Goal: Find specific page/section: Find specific page/section

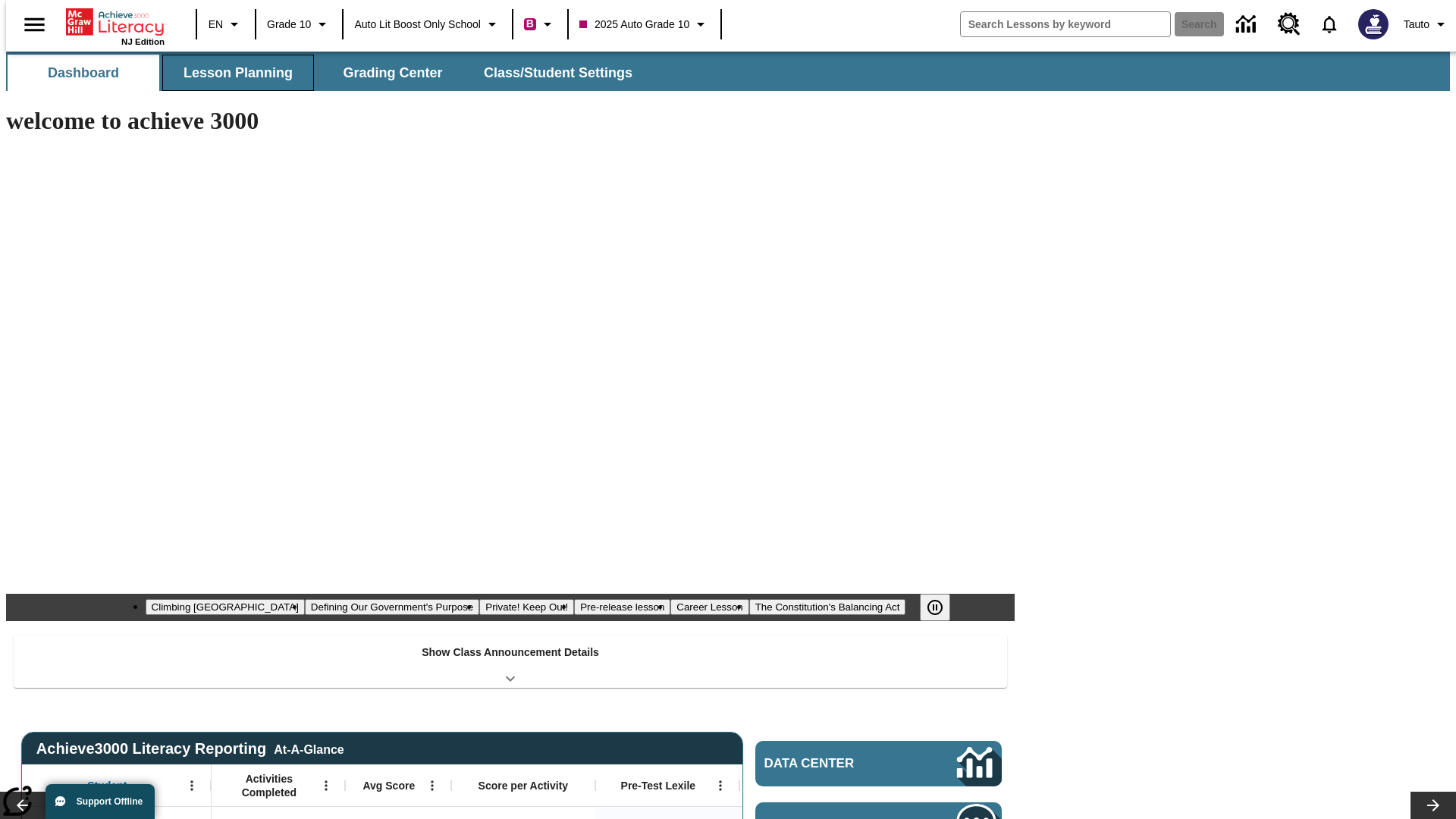
click at [232, 73] on span "Lesson Planning" at bounding box center [238, 73] width 110 height 18
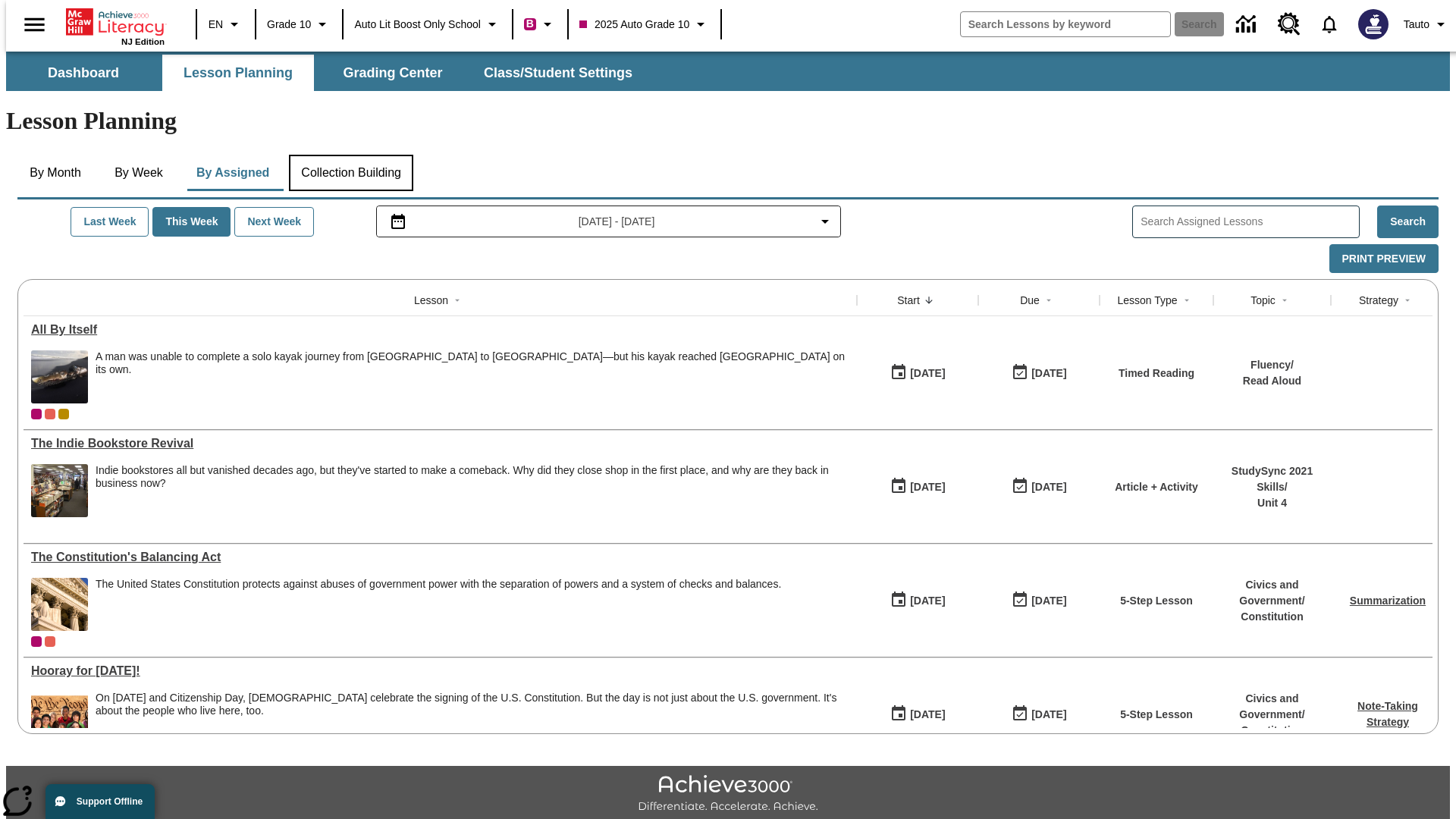
click at [350, 155] on button "Collection Building" at bounding box center [350, 173] width 124 height 36
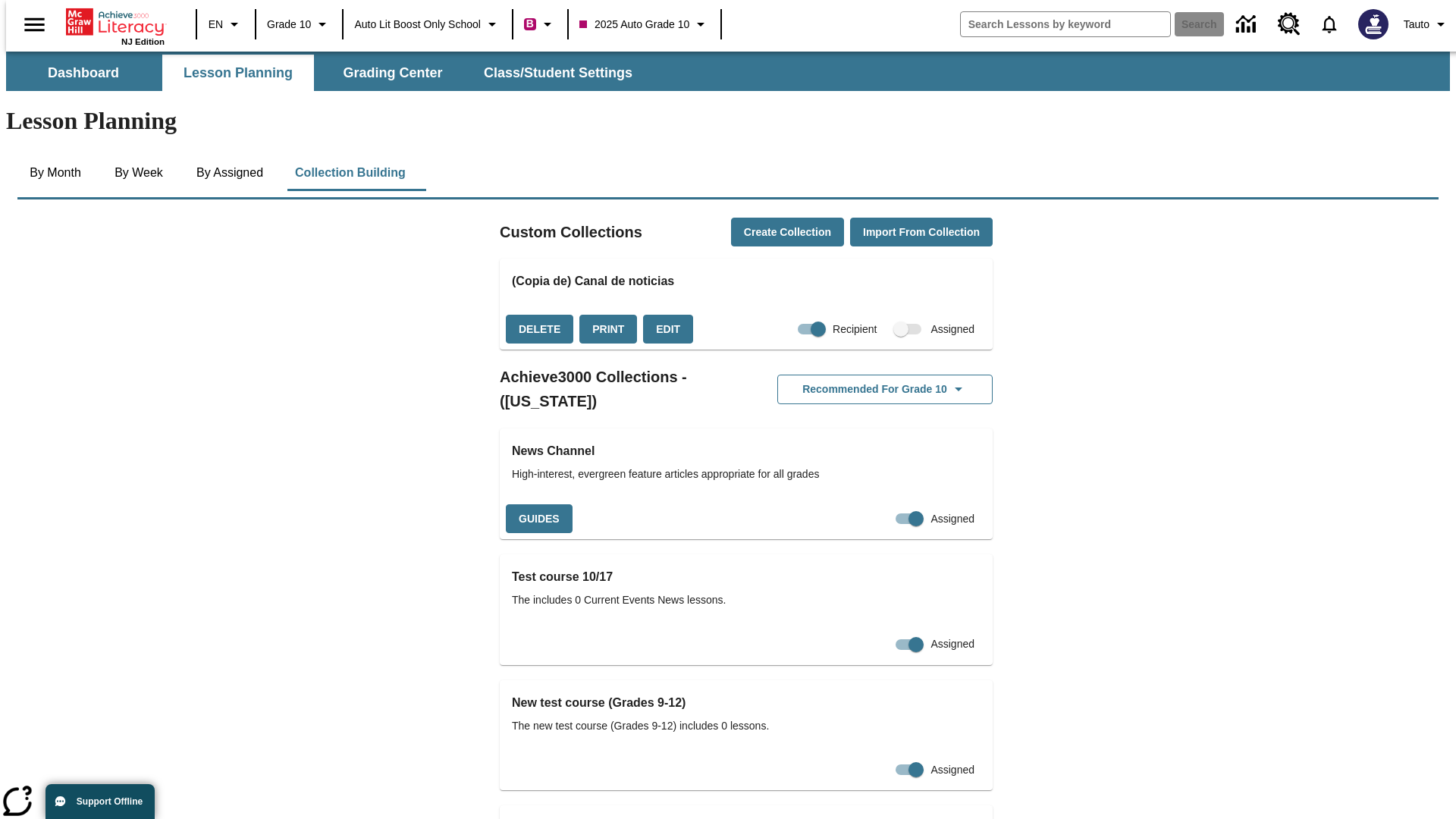
checkbox input "true"
